Goal: Entertainment & Leisure: Consume media (video, audio)

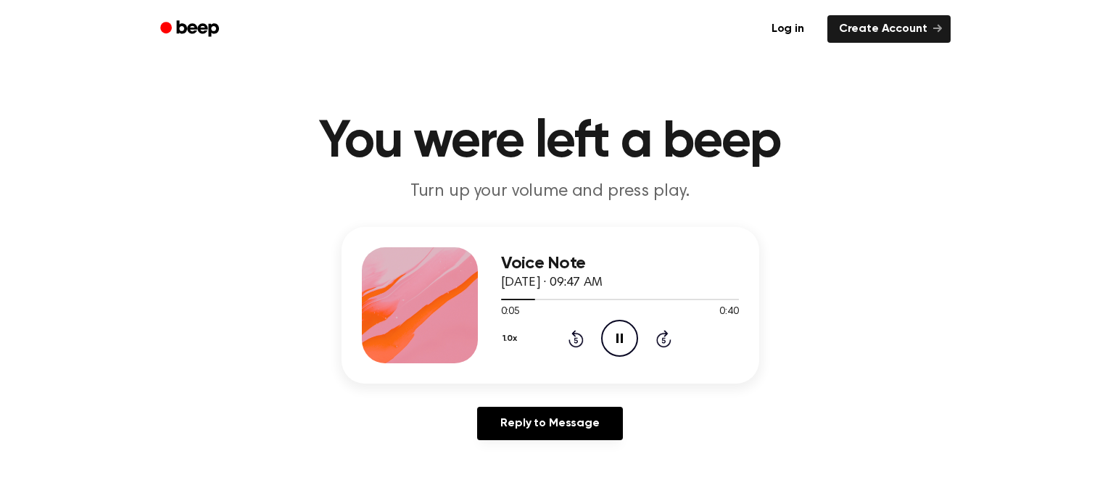
click at [513, 341] on button "1.0x" at bounding box center [512, 338] width 22 height 25
click at [524, 453] on span "1.2x" at bounding box center [525, 452] width 18 height 15
click at [622, 342] on icon at bounding box center [619, 338] width 7 height 9
click at [622, 342] on icon "Play Audio" at bounding box center [619, 338] width 37 height 37
click at [622, 342] on icon at bounding box center [619, 338] width 7 height 9
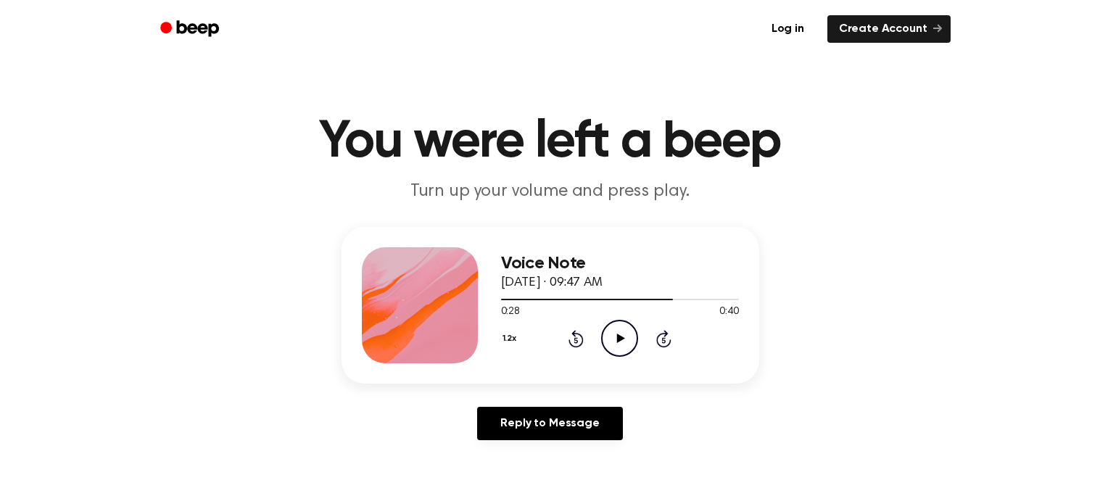
click at [583, 339] on icon at bounding box center [576, 338] width 15 height 17
click at [613, 334] on icon "Play Audio" at bounding box center [619, 338] width 37 height 37
click at [613, 334] on icon "Pause Audio" at bounding box center [619, 338] width 37 height 37
click at [572, 336] on icon "Rewind 5 seconds" at bounding box center [576, 338] width 16 height 19
click at [617, 341] on icon at bounding box center [621, 338] width 8 height 9
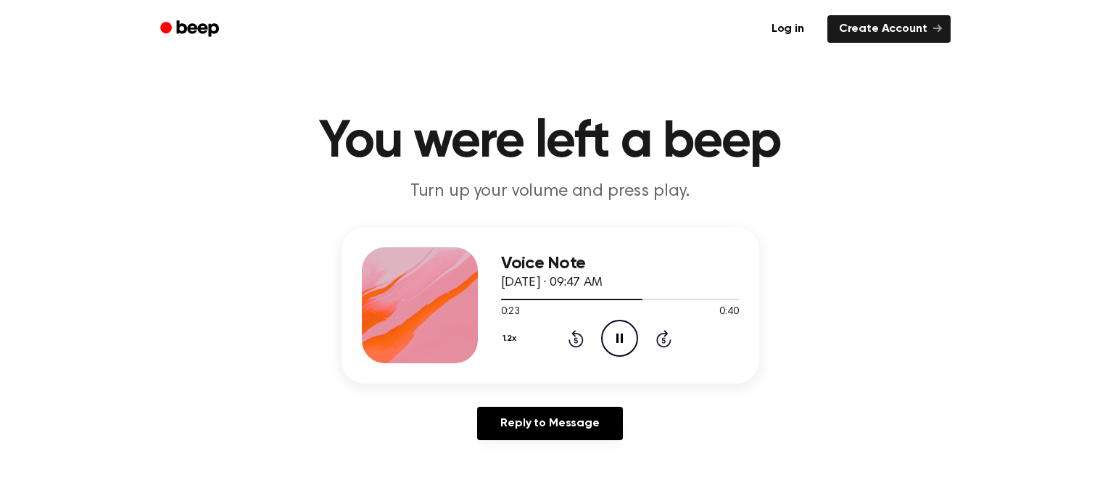
click at [583, 339] on icon at bounding box center [576, 338] width 15 height 17
click at [579, 338] on icon "Rewind 5 seconds" at bounding box center [576, 338] width 16 height 19
click at [618, 339] on icon at bounding box center [619, 338] width 7 height 9
click at [618, 339] on icon at bounding box center [621, 338] width 8 height 9
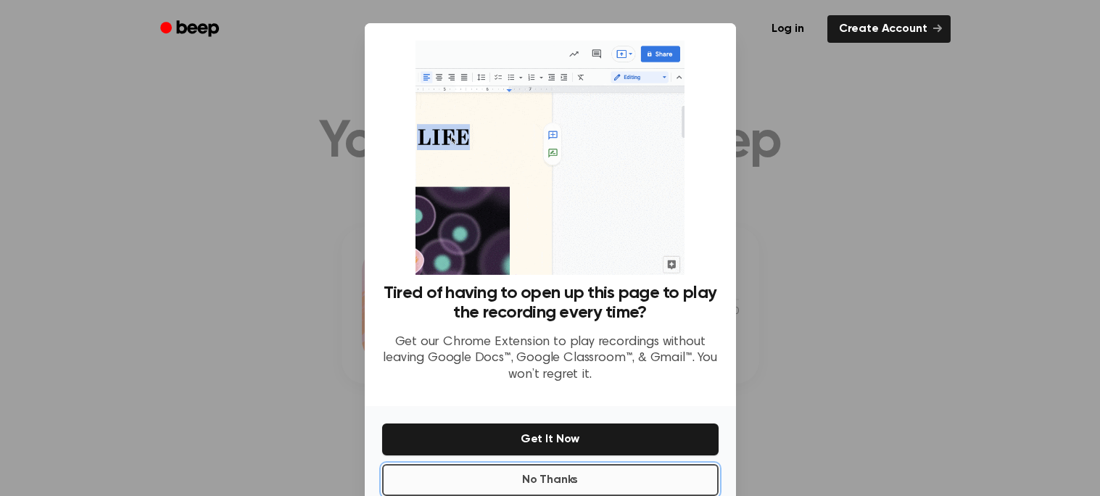
click at [589, 484] on button "No Thanks" at bounding box center [550, 480] width 337 height 32
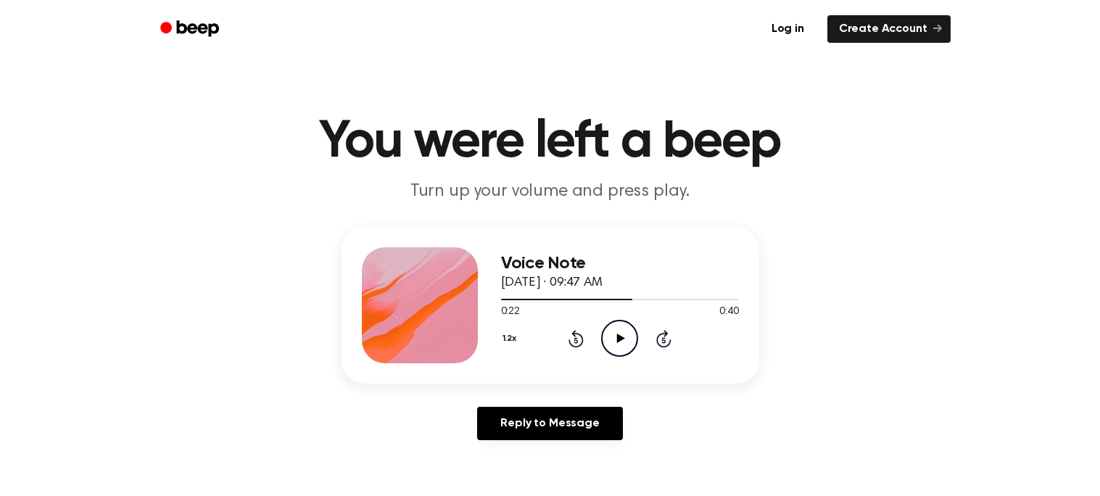
click at [617, 337] on icon at bounding box center [621, 338] width 8 height 9
click at [617, 337] on icon at bounding box center [619, 338] width 7 height 9
click at [617, 337] on icon at bounding box center [621, 338] width 8 height 9
